Goal: Book appointment/travel/reservation

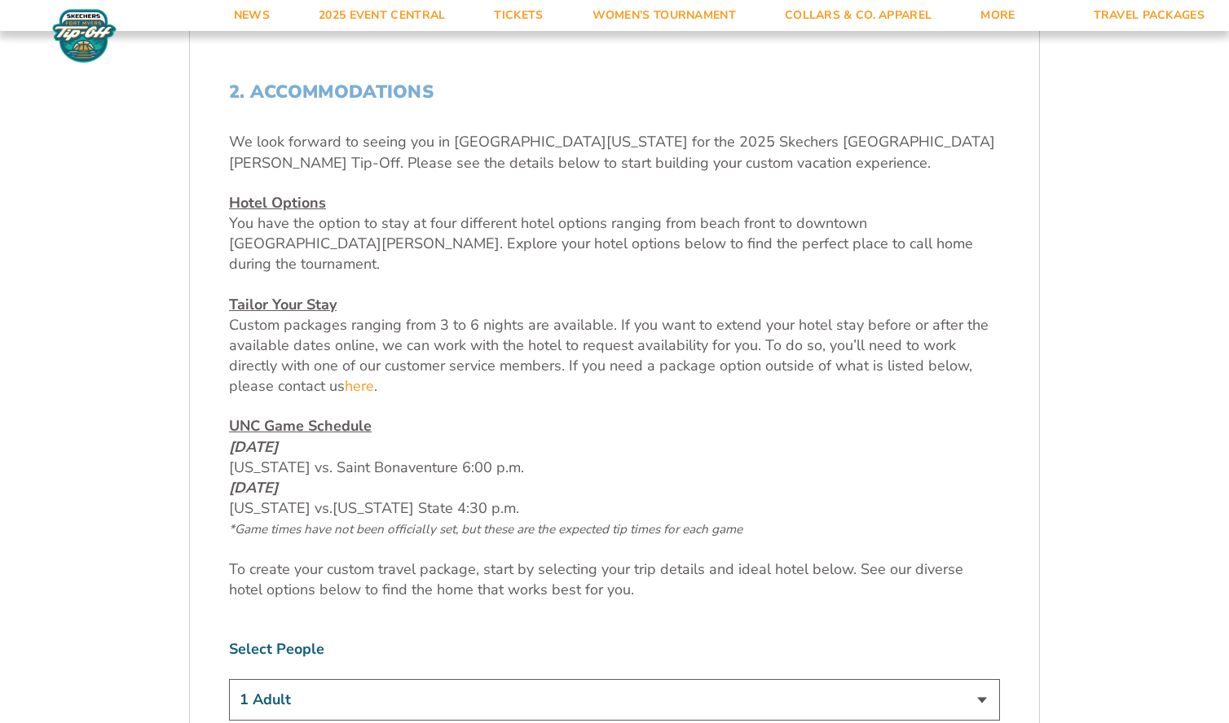
scroll to position [578, 0]
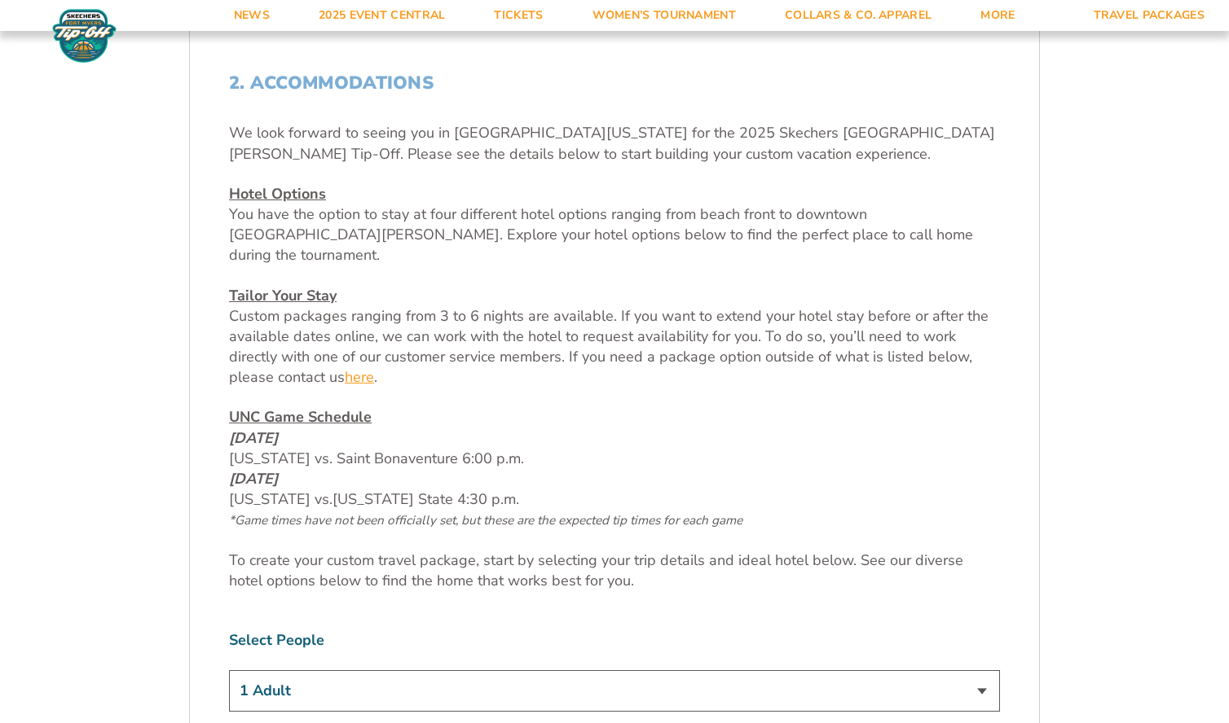
click at [361, 367] on link "here" at bounding box center [359, 377] width 29 height 20
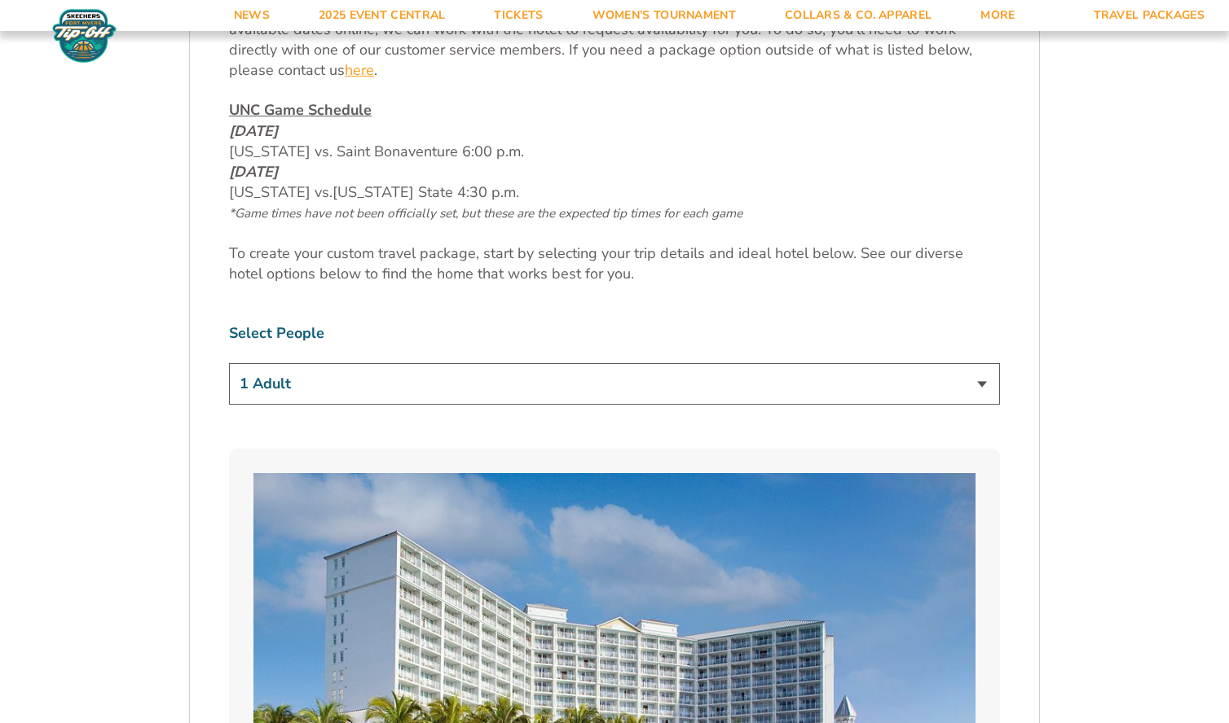
scroll to position [889, 0]
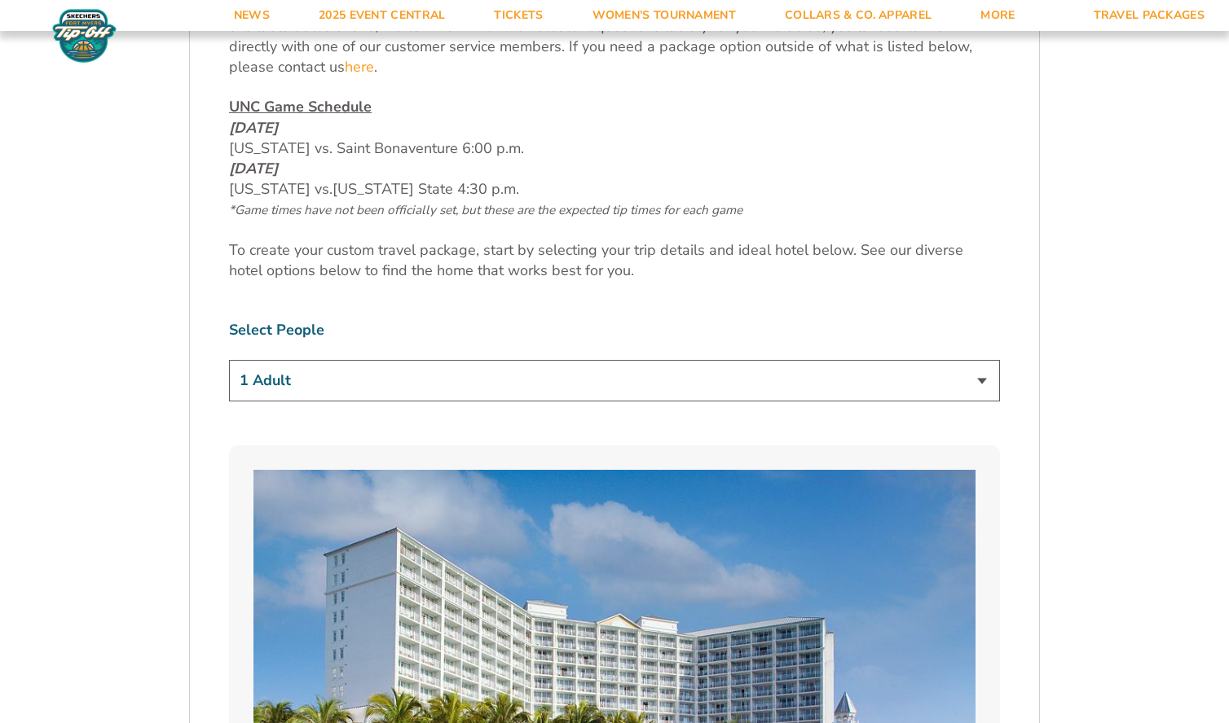
select select "2 Adults"
click option "2 Adults" at bounding box center [0, 0] width 0 height 0
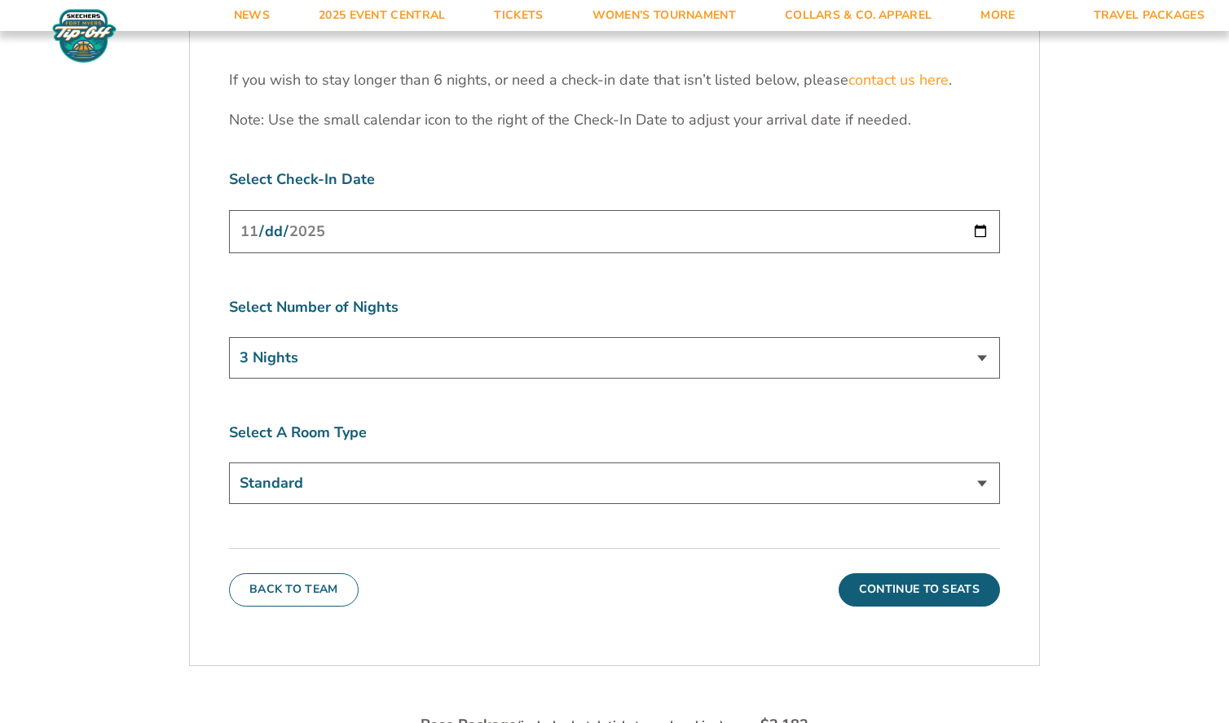
scroll to position [5302, 0]
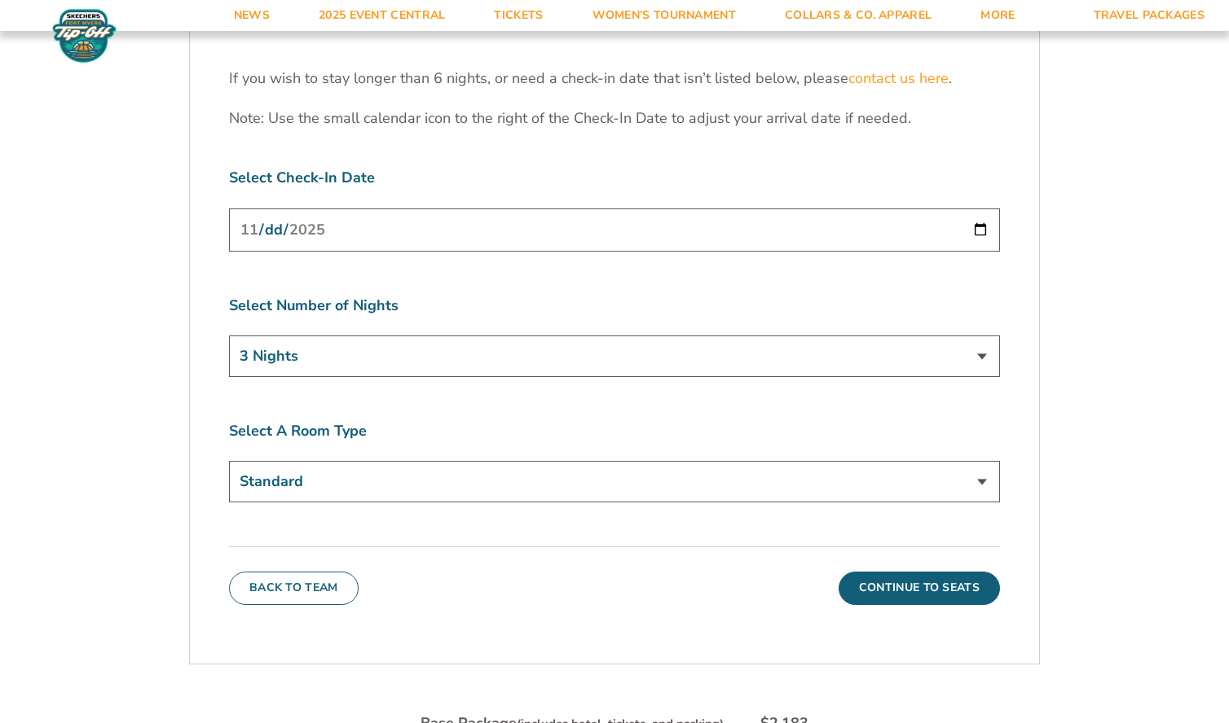
click at [229, 461] on select "Standard" at bounding box center [614, 482] width 771 height 42
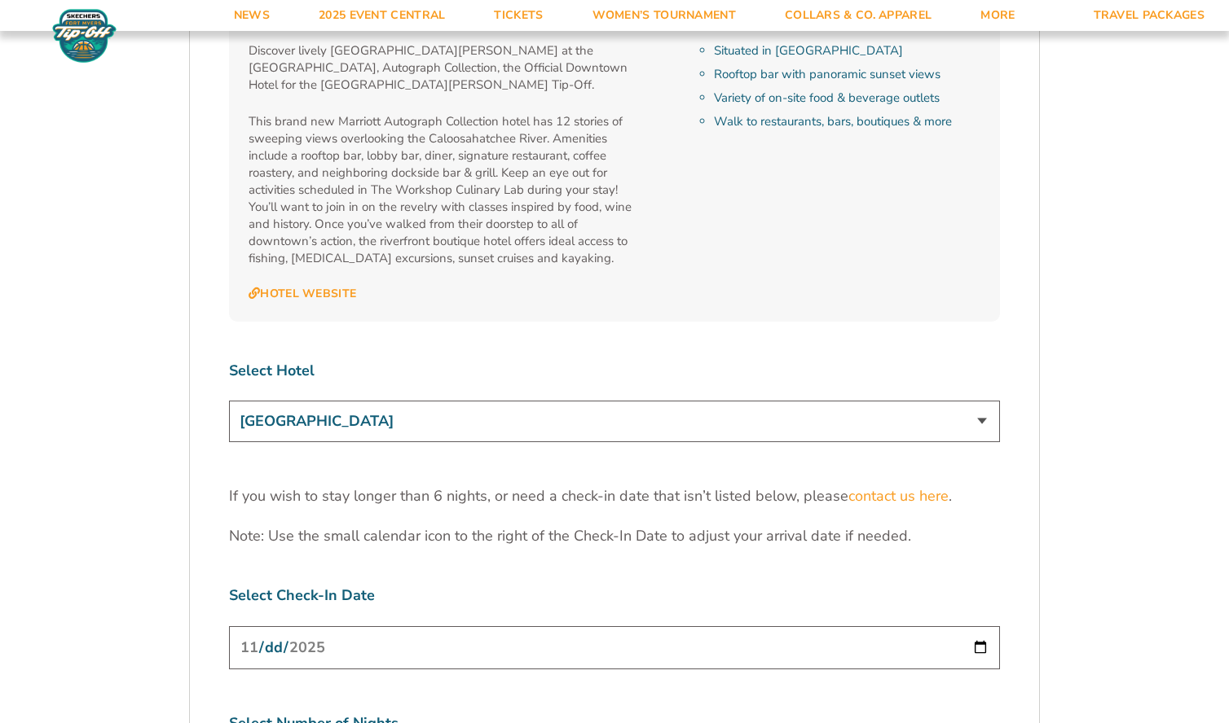
scroll to position [4869, 0]
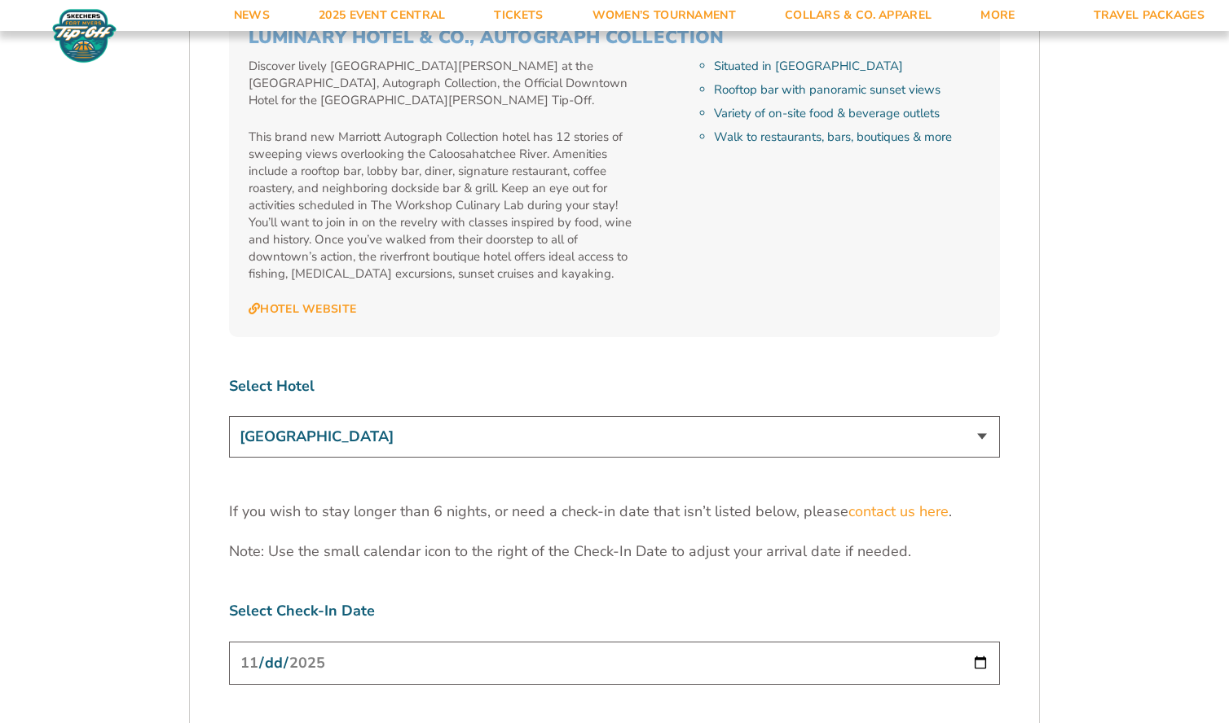
click option "[GEOGRAPHIC_DATA]" at bounding box center [0, 0] width 0 height 0
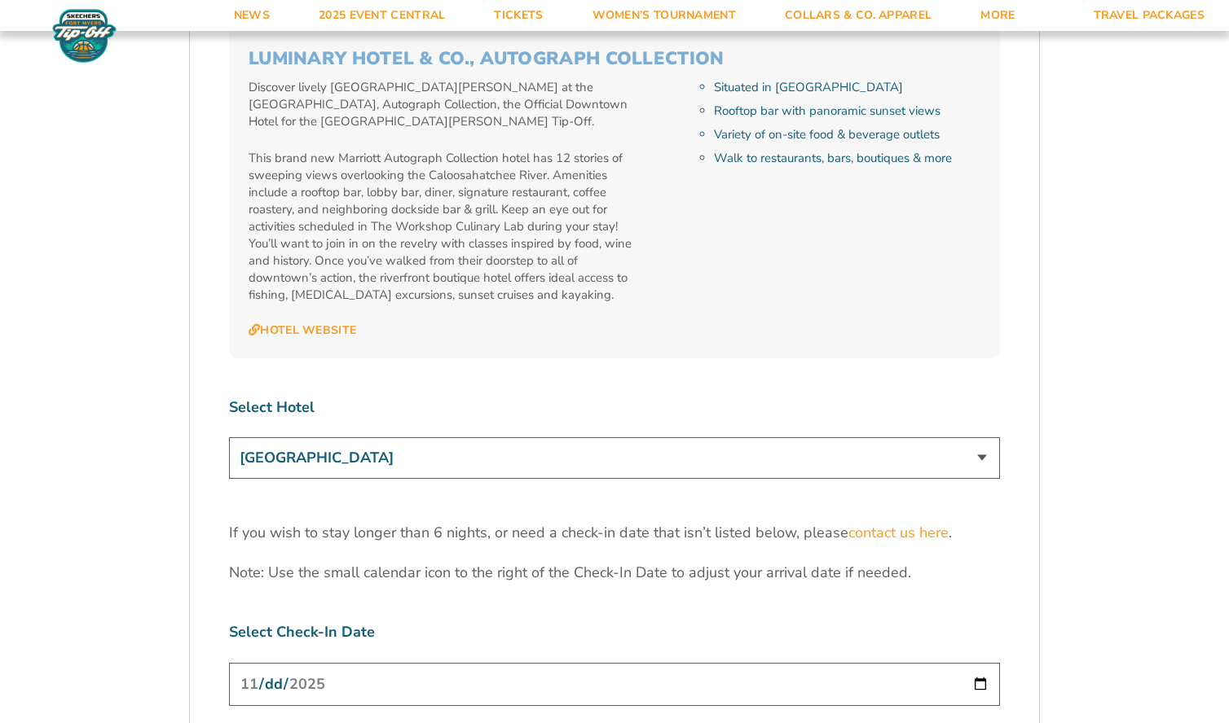
scroll to position [4884, 0]
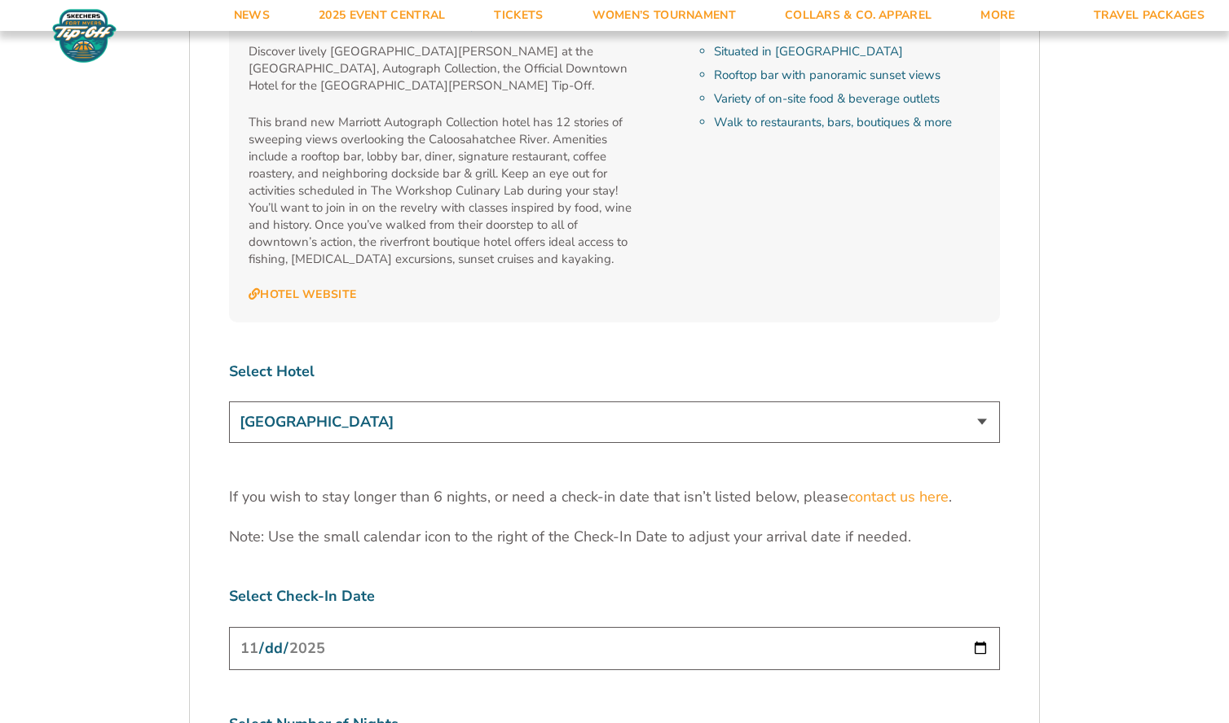
click option "[GEOGRAPHIC_DATA]" at bounding box center [0, 0] width 0 height 0
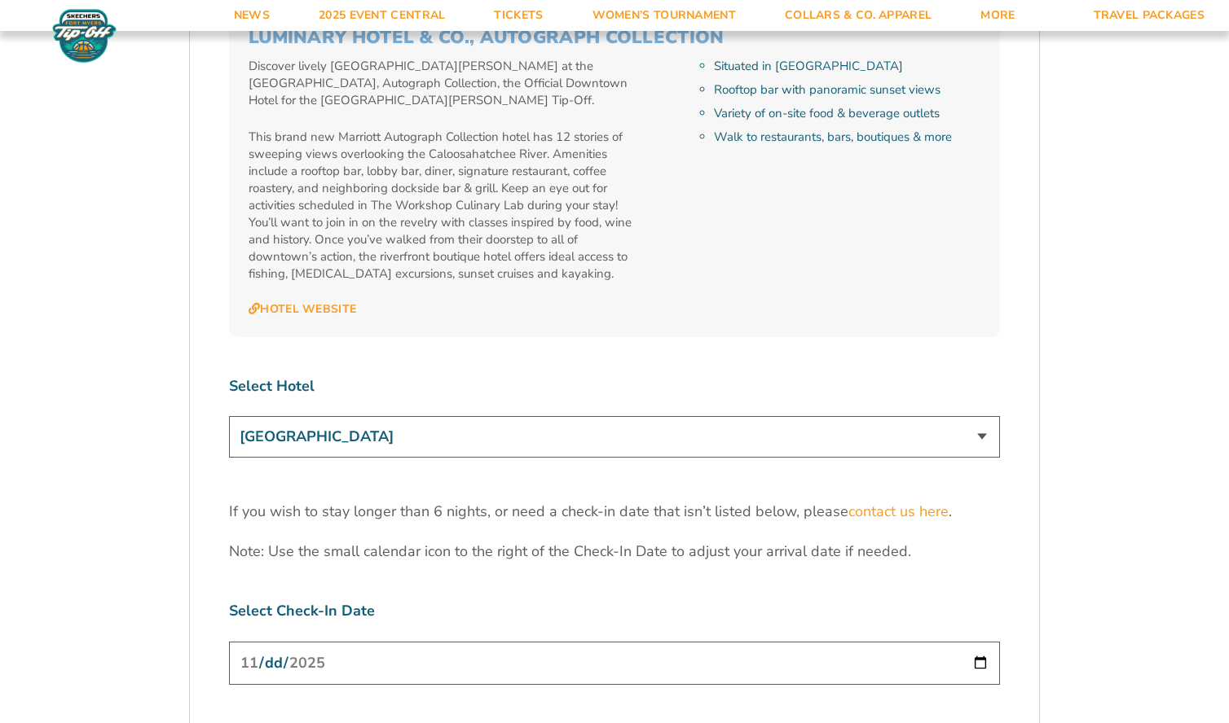
scroll to position [4874, 0]
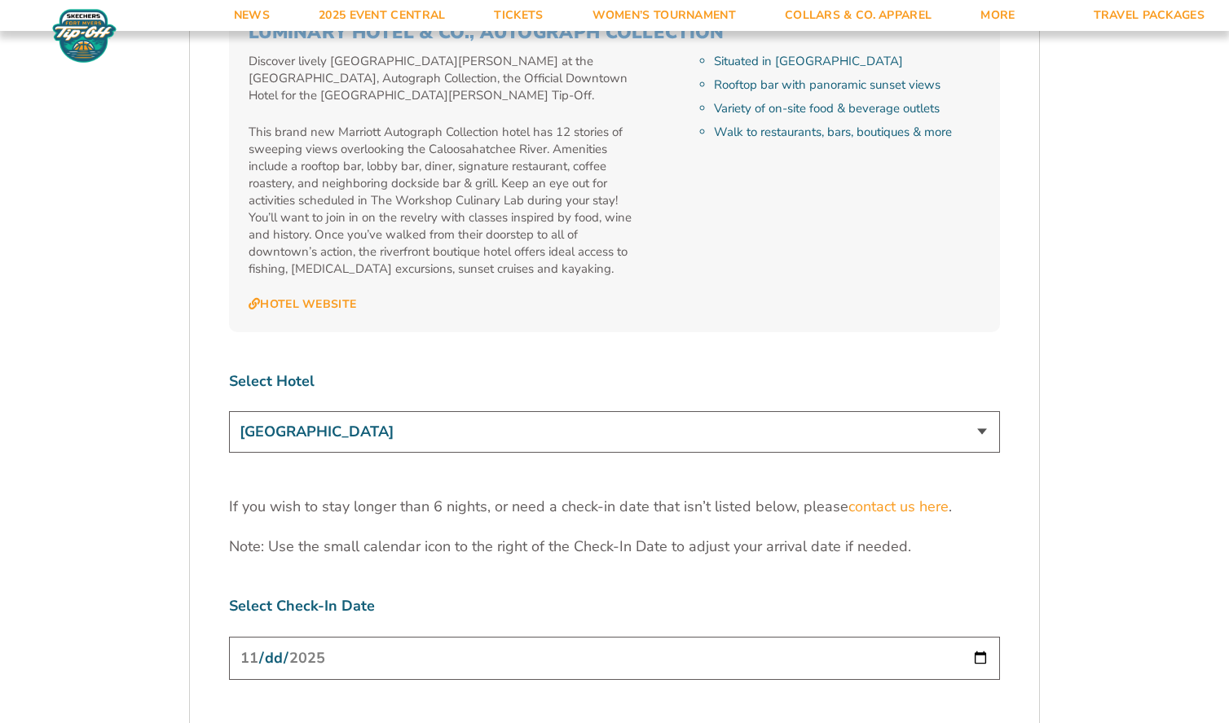
select select "18478"
click option "[GEOGRAPHIC_DATA]" at bounding box center [0, 0] width 0 height 0
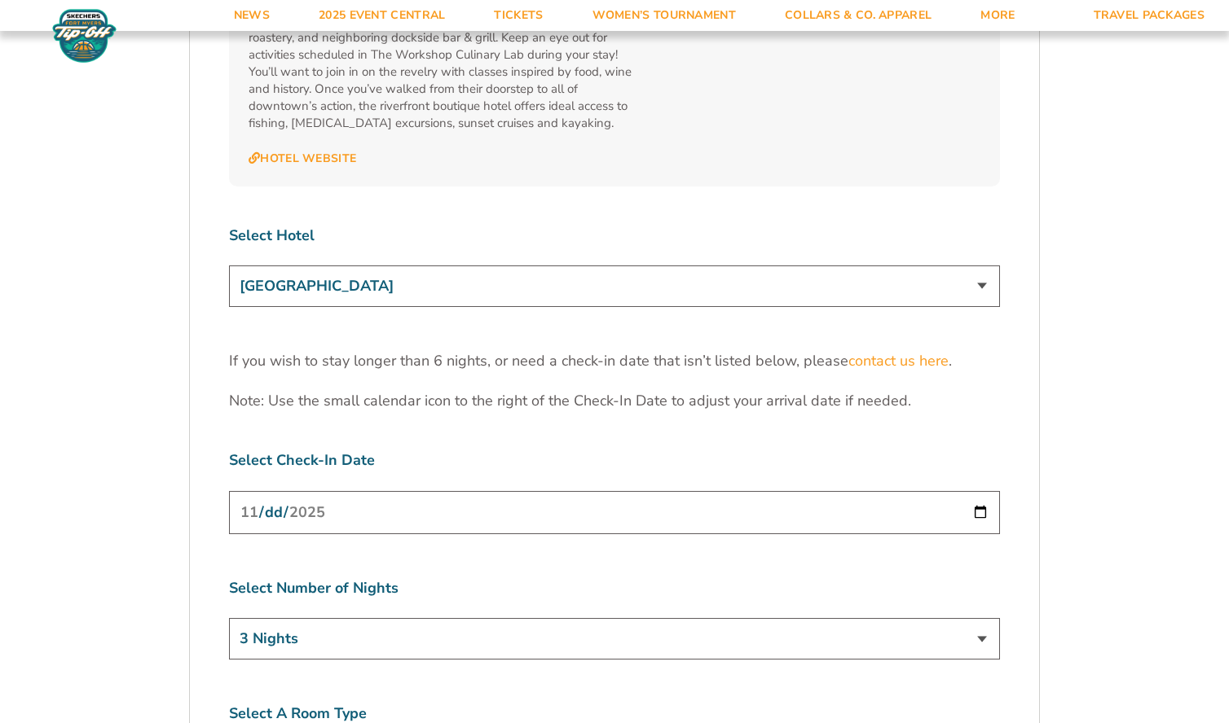
scroll to position [5022, 0]
click at [300, 489] on input "[DATE]" at bounding box center [614, 510] width 771 height 43
click at [974, 489] on input "[DATE]" at bounding box center [614, 510] width 771 height 43
type input "[DATE]"
select select "5 Nights"
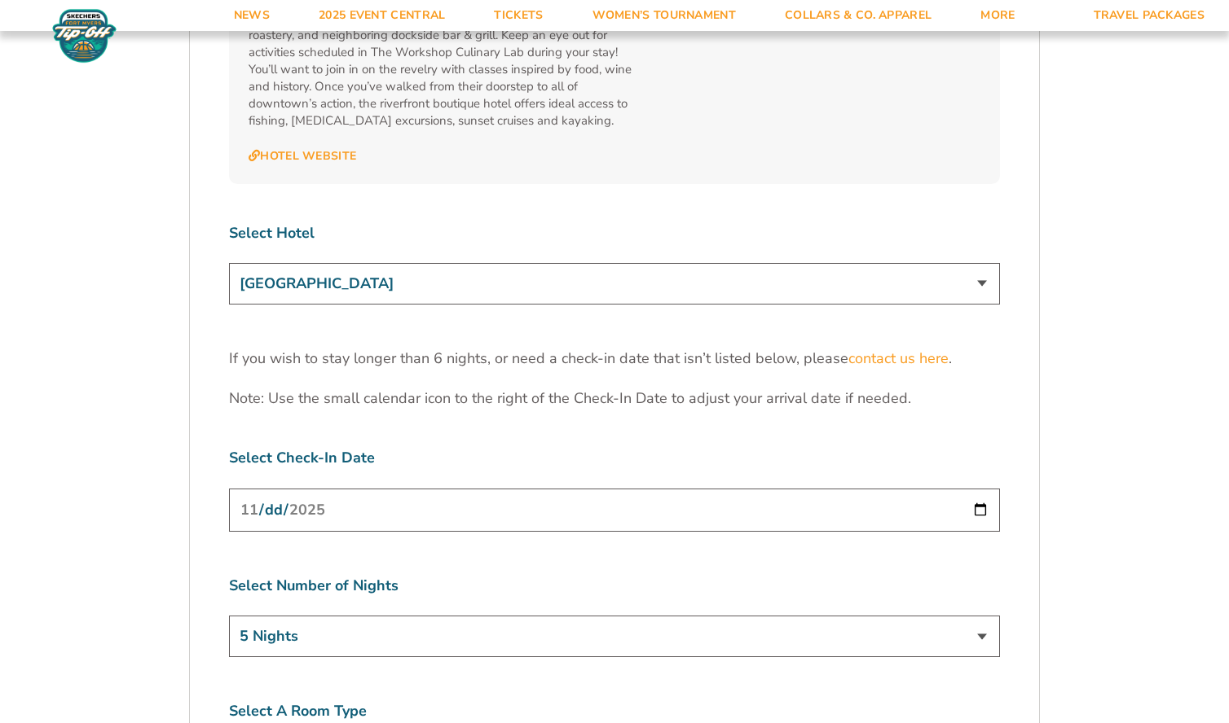
click option "5 Nights" at bounding box center [0, 0] width 0 height 0
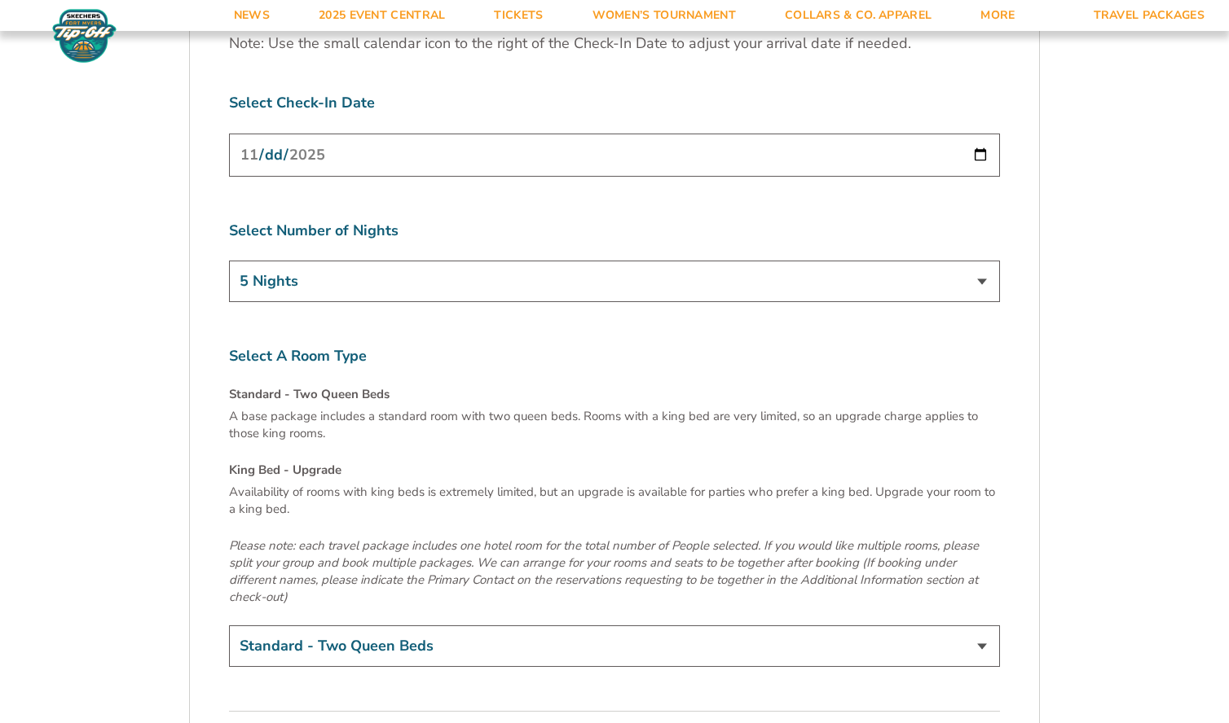
scroll to position [5389, 0]
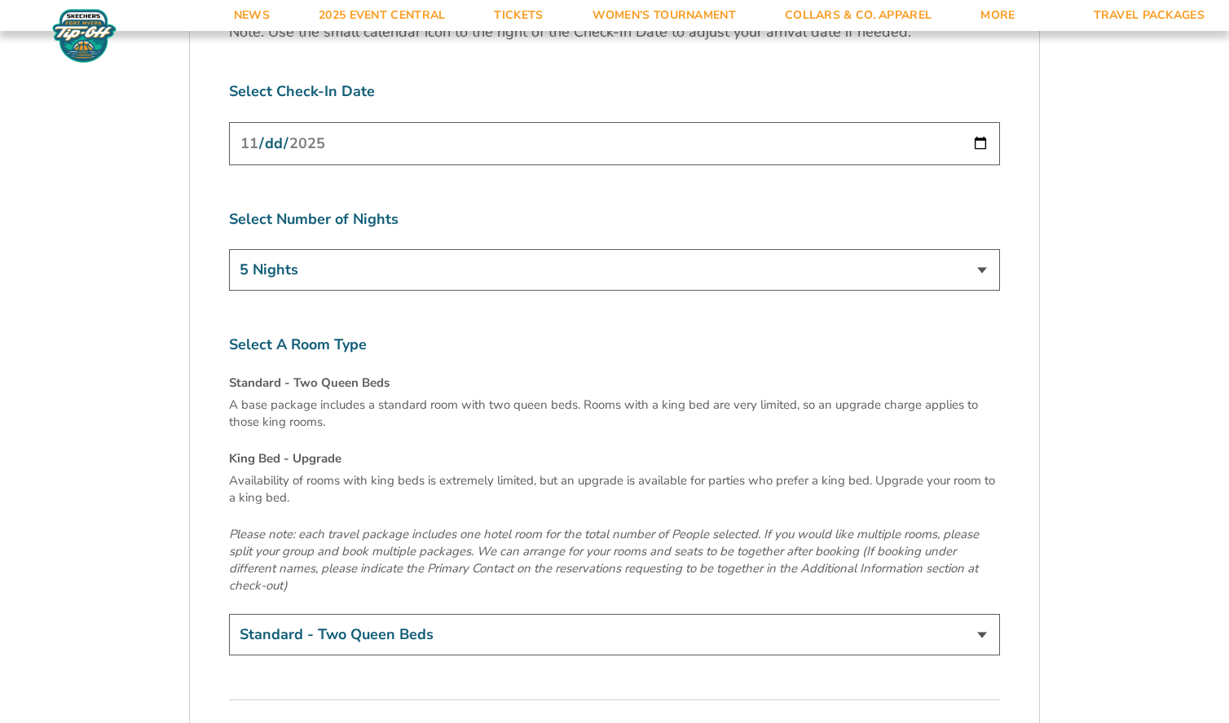
select select "King Bed - Upgrade"
click option "King Bed - Upgrade (+$15 per night)" at bounding box center [0, 0] width 0 height 0
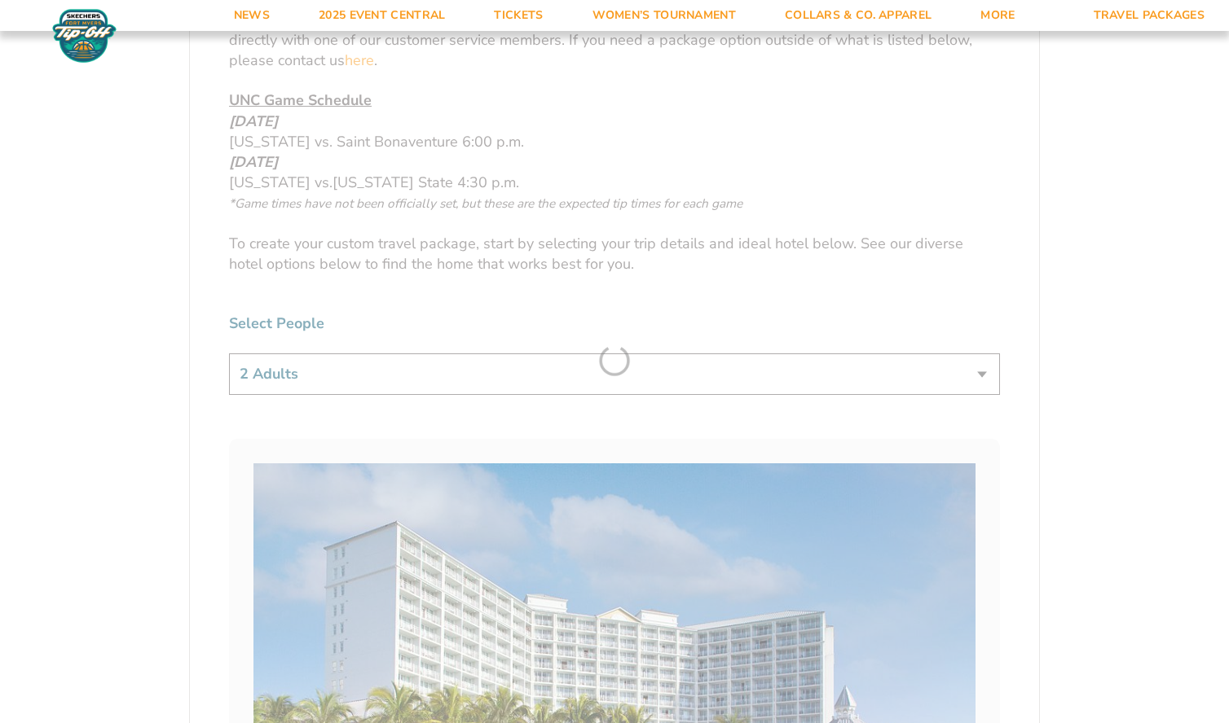
scroll to position [341, 0]
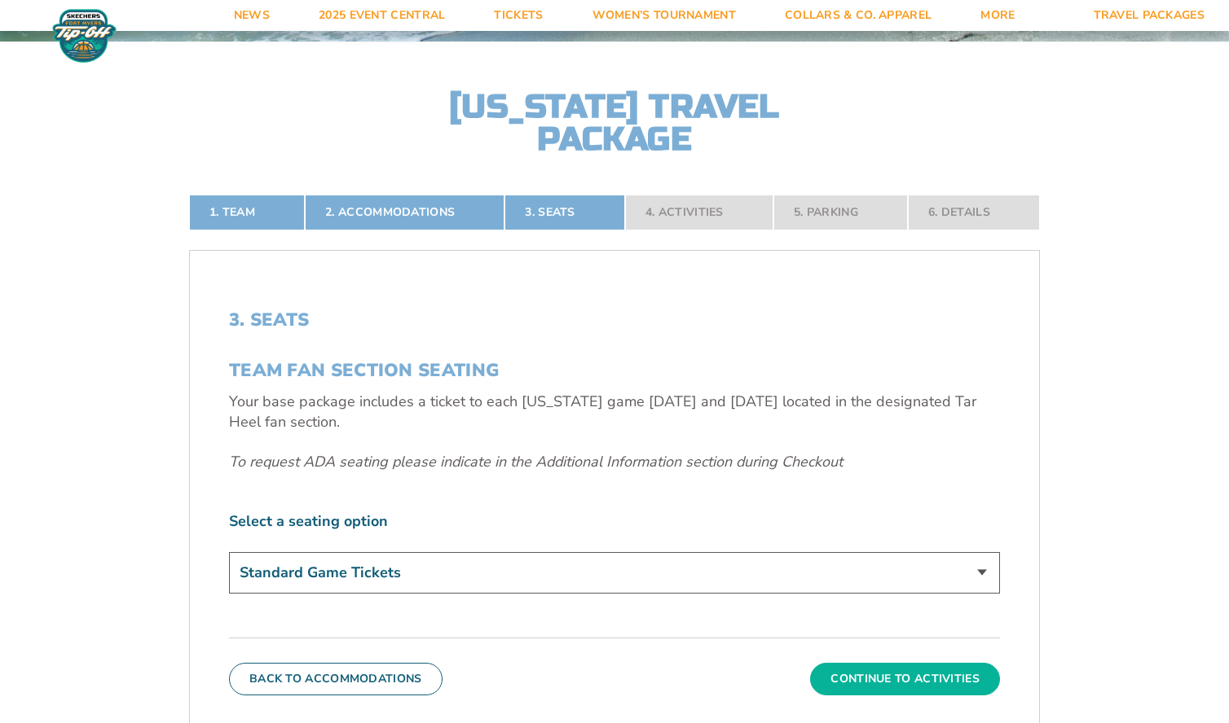
click at [884, 676] on button "Continue To Activities" at bounding box center [905, 679] width 190 height 33
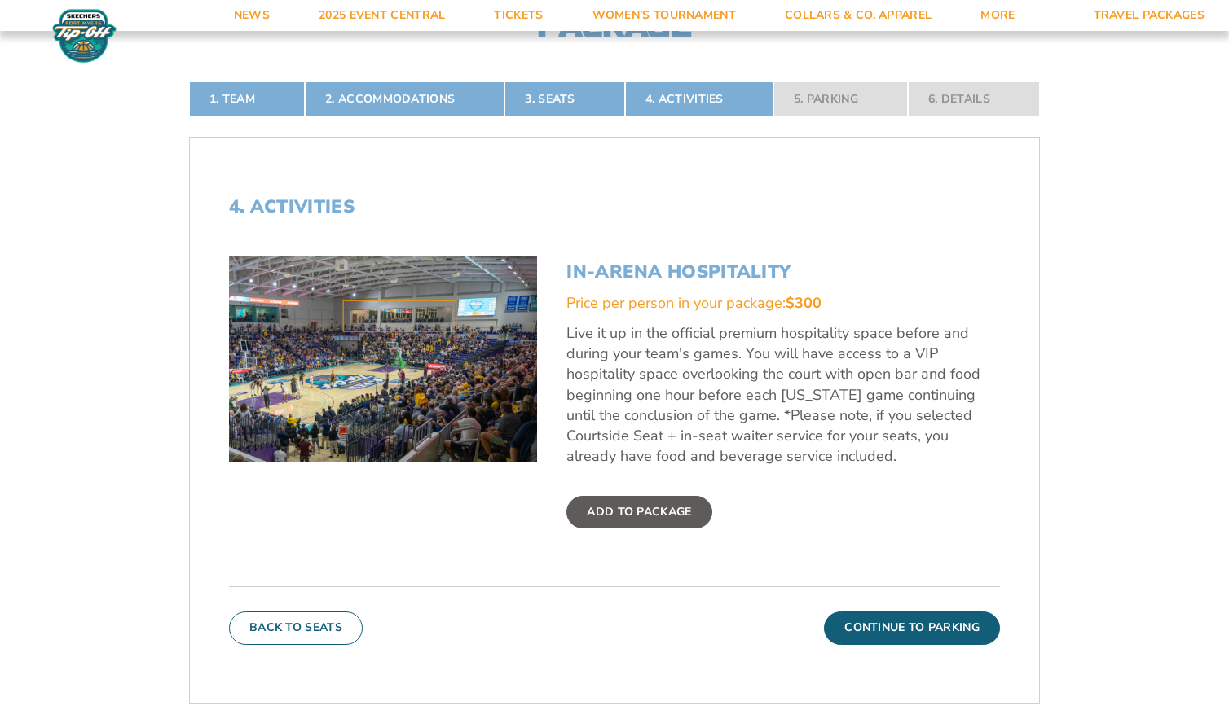
scroll to position [453, 0]
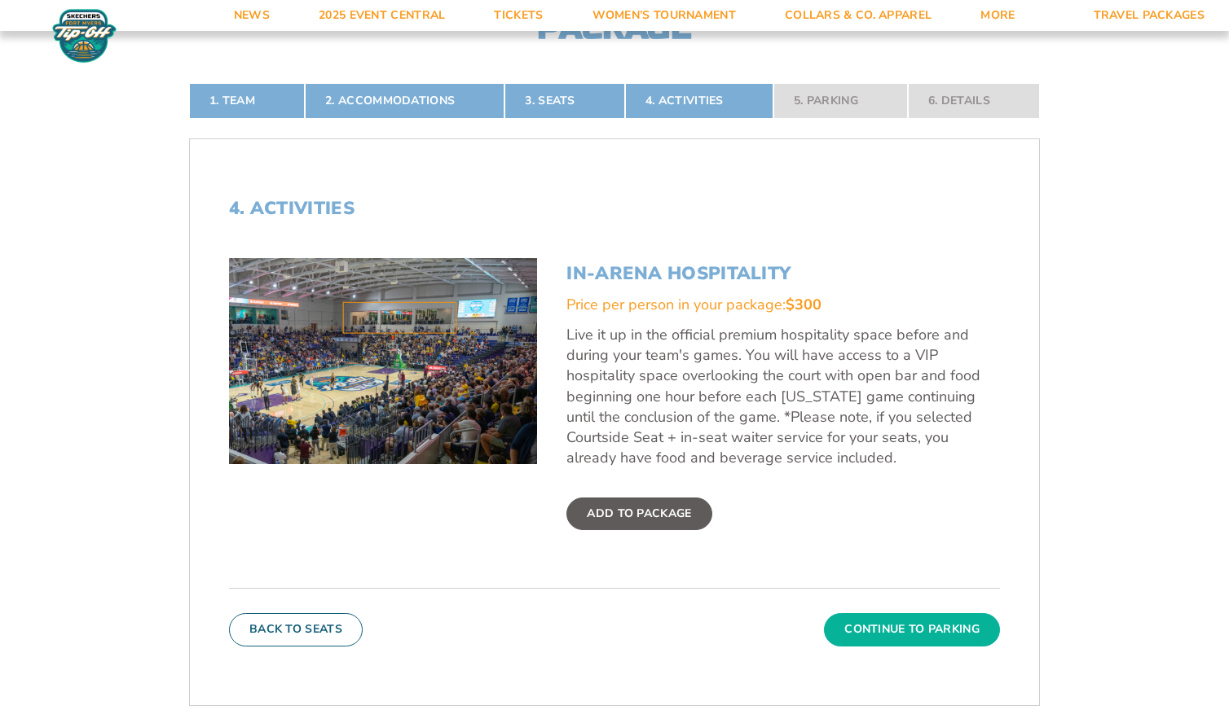
click at [922, 629] on button "Continue To Parking" at bounding box center [912, 629] width 176 height 33
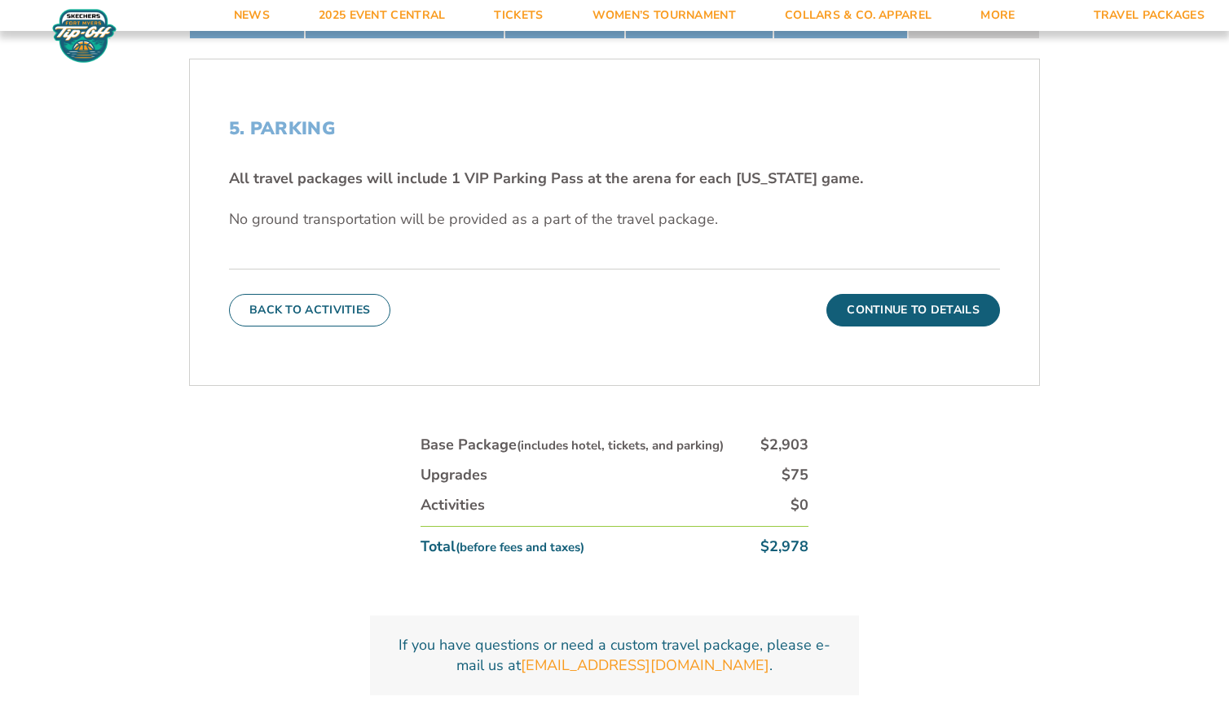
scroll to position [532, 0]
click at [360, 10] on link "2025 Event Central" at bounding box center [381, 15] width 175 height 31
